Goal: Register for event/course

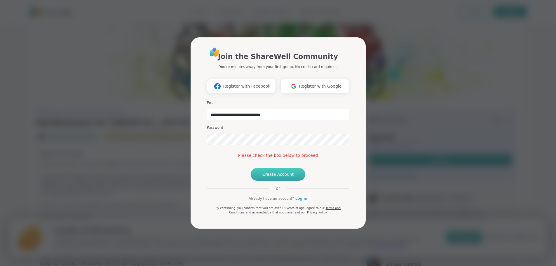
click at [265, 177] on span "Create Account" at bounding box center [279, 174] width 32 height 6
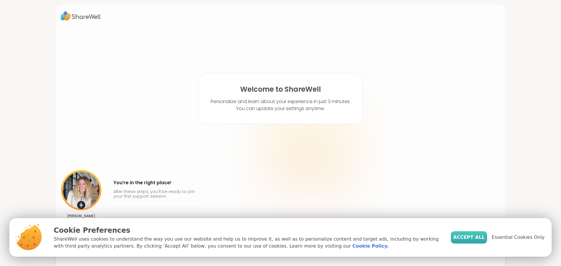
click at [483, 239] on span "Accept All" at bounding box center [469, 237] width 32 height 7
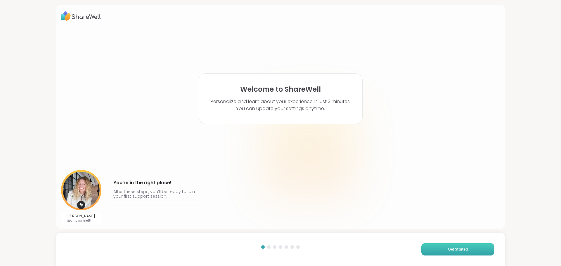
click at [457, 252] on span "Get Started" at bounding box center [458, 249] width 20 height 5
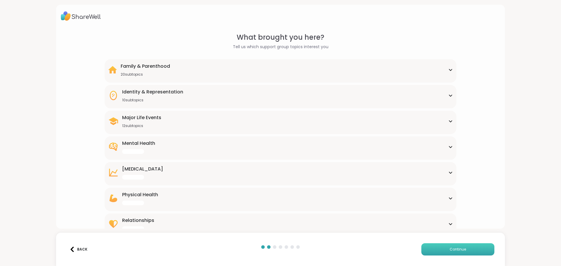
click at [457, 251] on span "Continue" at bounding box center [458, 249] width 16 height 5
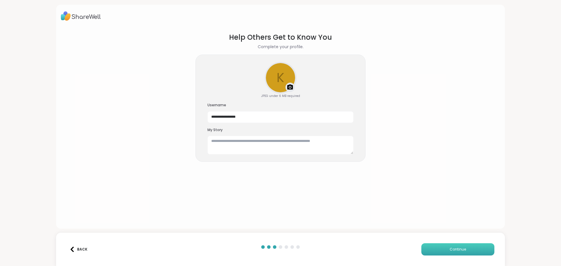
click at [457, 251] on span "Continue" at bounding box center [458, 249] width 16 height 5
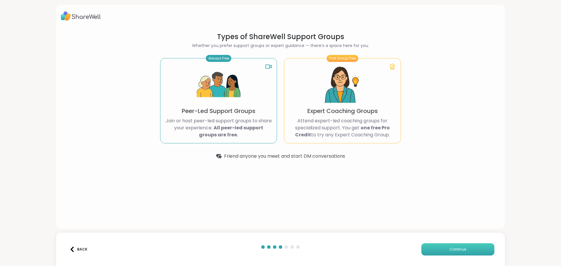
click at [457, 251] on span "Continue" at bounding box center [458, 249] width 16 height 5
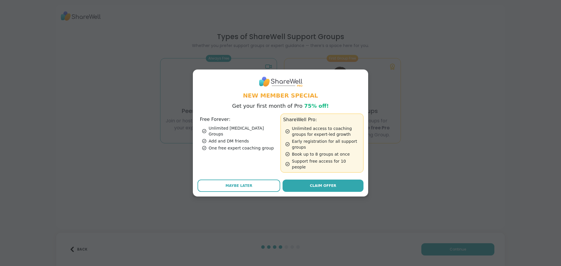
click at [457, 251] on div "New Member Special Get your first month of Pro 75% off! Free Forever: Unlimited…" at bounding box center [281, 133] width 554 height 266
click at [227, 183] on span "Maybe Later" at bounding box center [239, 185] width 27 height 5
